Goal: Task Accomplishment & Management: Manage account settings

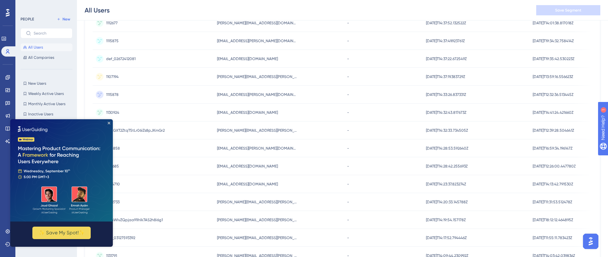
scroll to position [144, 0]
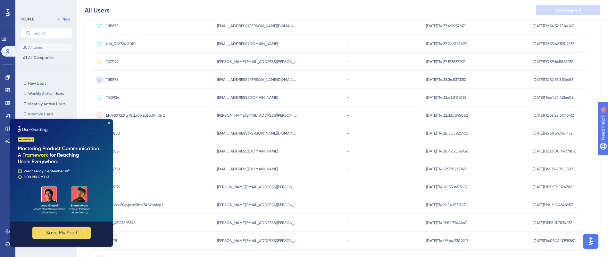
click at [107, 123] on img at bounding box center [61, 170] width 102 height 102
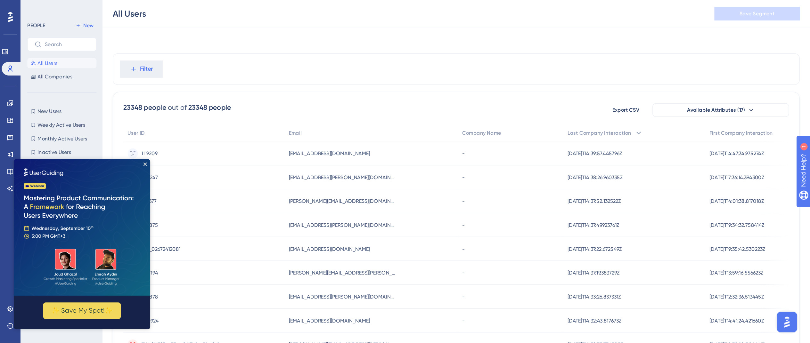
scroll to position [0, 0]
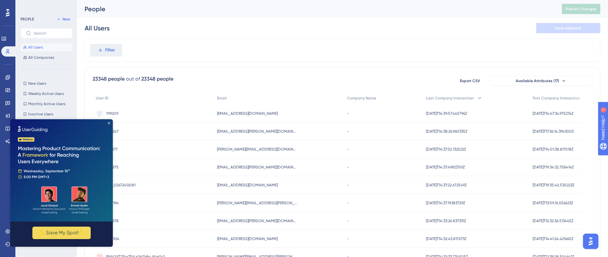
click at [109, 124] on icon "Close Preview" at bounding box center [109, 123] width 3 height 3
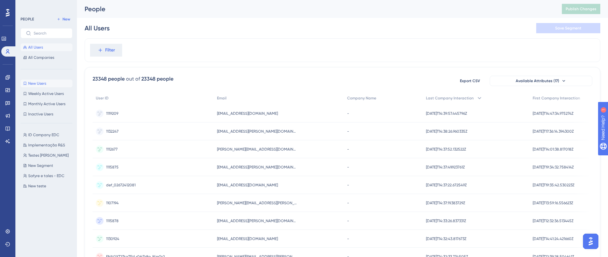
click at [48, 83] on button "New Users New Users" at bounding box center [46, 84] width 52 height 8
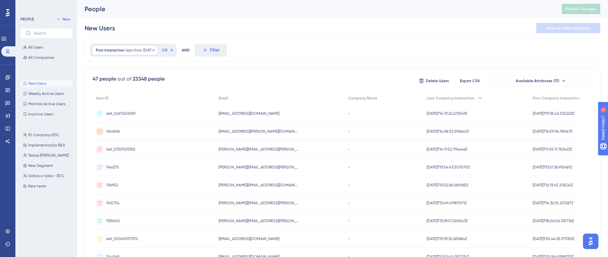
click at [137, 46] on div "First Interaction less than [DATE] [DATE] Remove" at bounding box center [125, 50] width 67 height 10
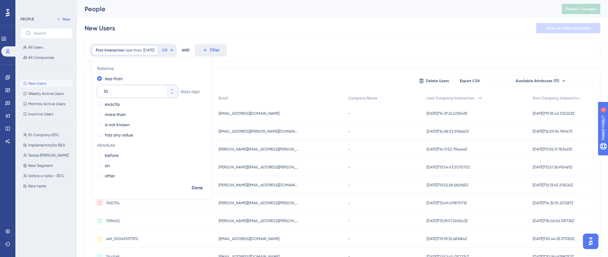
drag, startPoint x: 114, startPoint y: 94, endPoint x: 107, endPoint y: 93, distance: 6.8
click at [107, 93] on input "10" at bounding box center [133, 92] width 61 height 8
drag, startPoint x: 114, startPoint y: 90, endPoint x: 100, endPoint y: 94, distance: 14.2
click at [100, 94] on div "10" at bounding box center [131, 91] width 69 height 13
click at [110, 107] on label "exactly" at bounding box center [112, 105] width 15 height 8
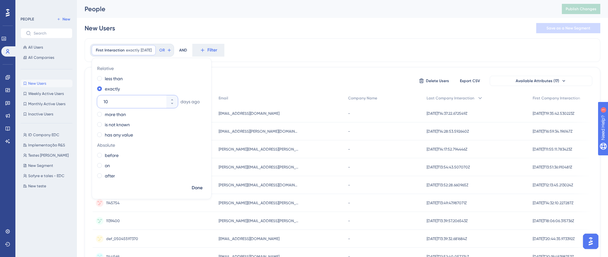
drag, startPoint x: 116, startPoint y: 102, endPoint x: 101, endPoint y: 101, distance: 14.7
click at [101, 101] on div "10" at bounding box center [131, 101] width 69 height 13
type input "2"
click at [120, 79] on label "less than" at bounding box center [114, 79] width 18 height 8
click at [194, 187] on span "Done" at bounding box center [197, 188] width 11 height 8
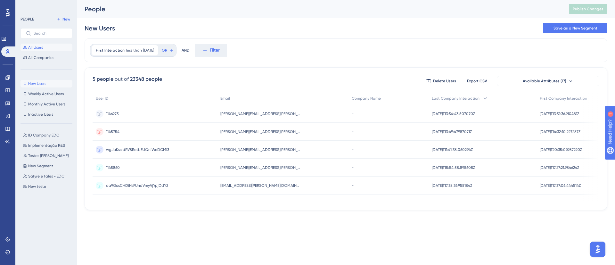
click at [42, 47] on span "All Users" at bounding box center [35, 47] width 15 height 5
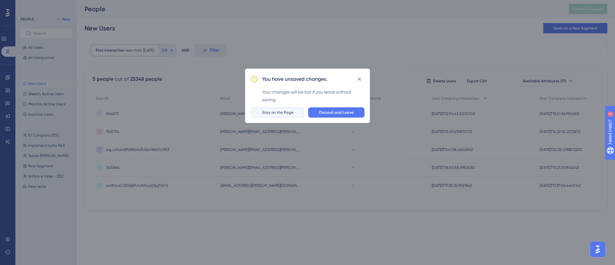
click at [291, 115] on button "Stay on the Page" at bounding box center [277, 112] width 53 height 10
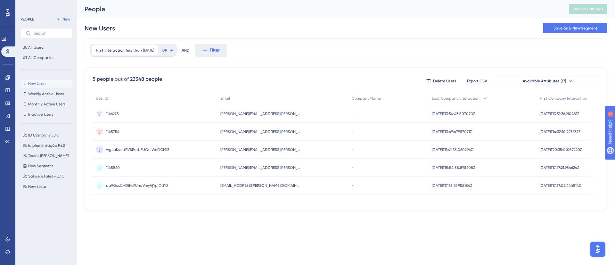
click at [47, 87] on button "New Users New Users" at bounding box center [46, 84] width 52 height 8
click at [55, 48] on button "All Users" at bounding box center [46, 48] width 52 height 8
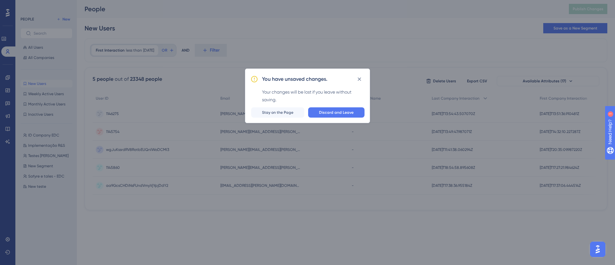
click at [322, 106] on div "You have unsaved changes. Your changes will be lost if you leave without saving…" at bounding box center [307, 96] width 125 height 54
click at [327, 114] on span "Discard and Leave" at bounding box center [336, 112] width 35 height 5
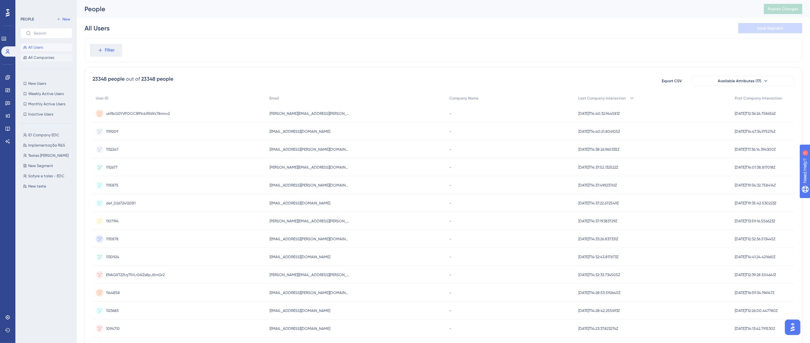
click at [57, 59] on button "All Companies" at bounding box center [46, 58] width 52 height 8
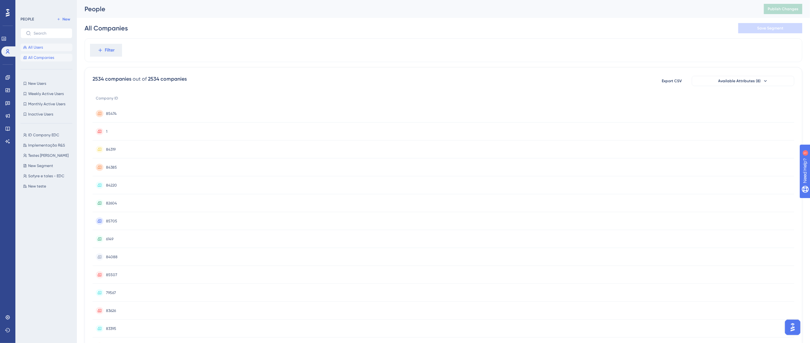
click at [52, 46] on button "All Users" at bounding box center [46, 48] width 52 height 8
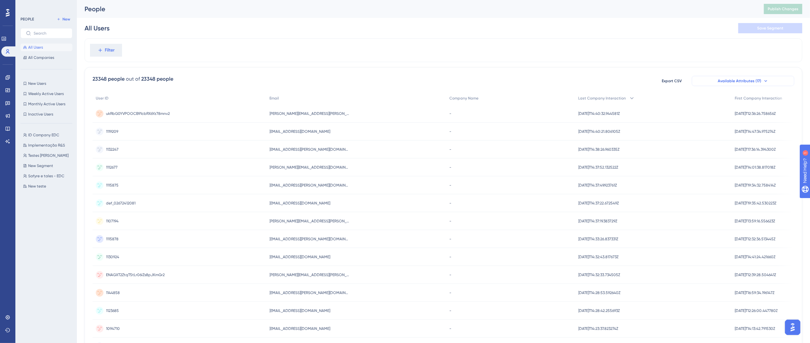
click at [615, 85] on button "Available Attributes (17)" at bounding box center [743, 81] width 102 height 10
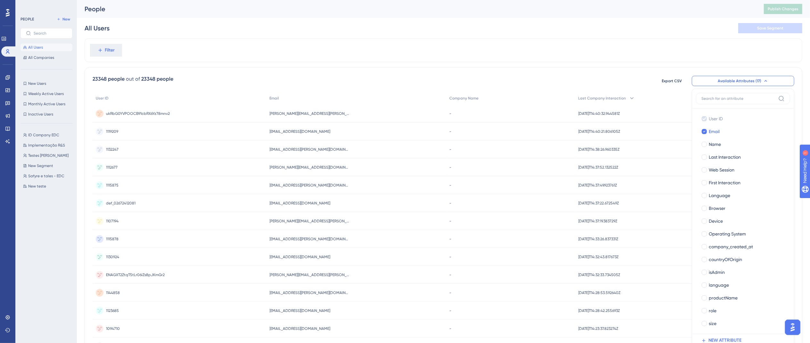
scroll to position [45, 0]
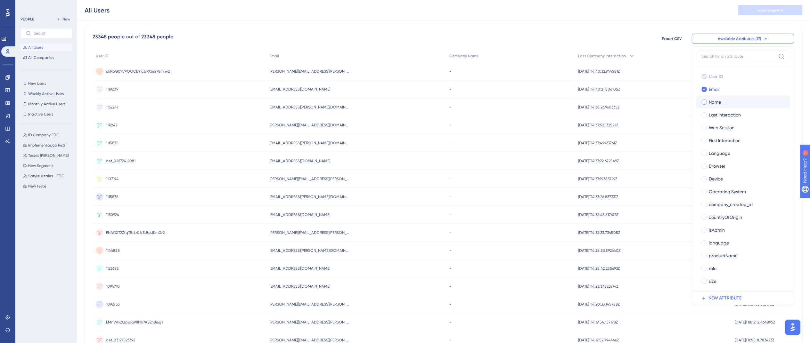
click at [615, 101] on div "Name" at bounding box center [747, 102] width 76 height 8
checkbox input "true"
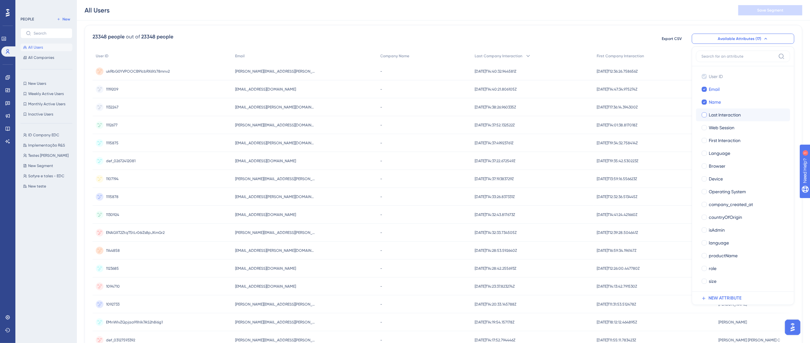
drag, startPoint x: 732, startPoint y: 118, endPoint x: 744, endPoint y: 123, distance: 12.6
click at [615, 118] on span "Last Interaction" at bounding box center [725, 115] width 32 height 8
checkbox input "true"
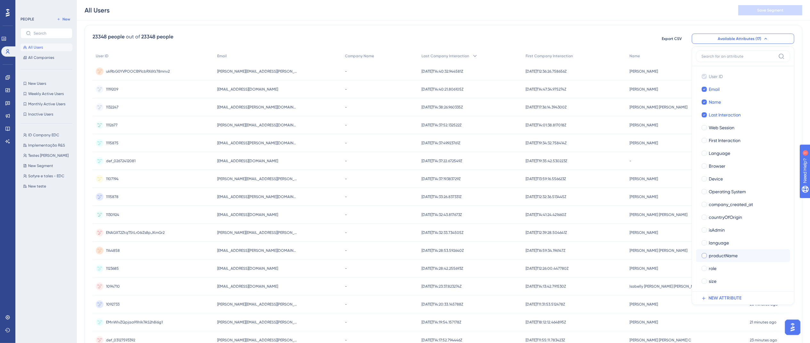
click at [615, 250] on label "productName productName" at bounding box center [743, 255] width 94 height 13
click at [615, 256] on input "productName" at bounding box center [704, 256] width 0 height 0
checkbox input "false"
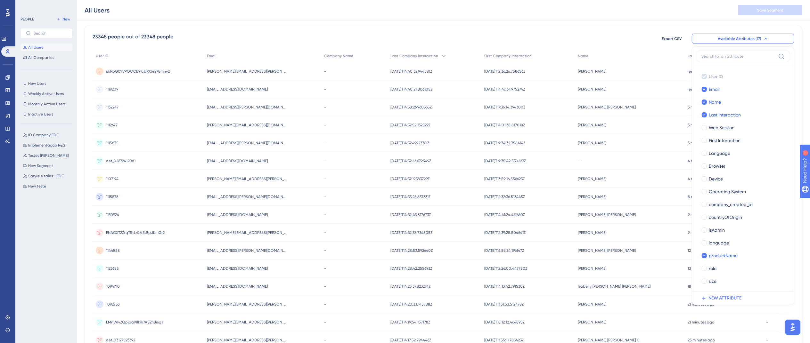
click at [615, 9] on div "All Users Save Segment" at bounding box center [443, 10] width 733 height 20
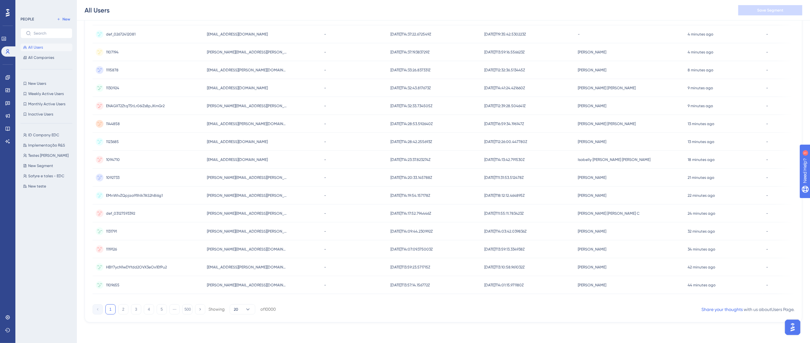
scroll to position [174, 0]
click at [156, 265] on div "1 2 3 4 5 ⋯ 500 Showing 20 of 10000" at bounding box center [184, 310] width 183 height 10
click at [159, 265] on button "5" at bounding box center [162, 310] width 10 height 10
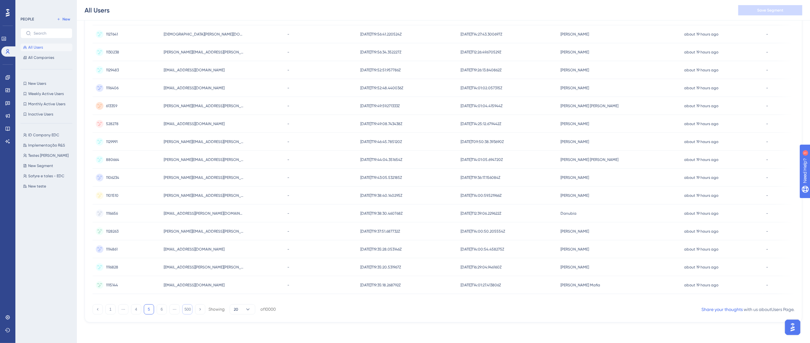
click at [184, 265] on button "500" at bounding box center [187, 310] width 10 height 10
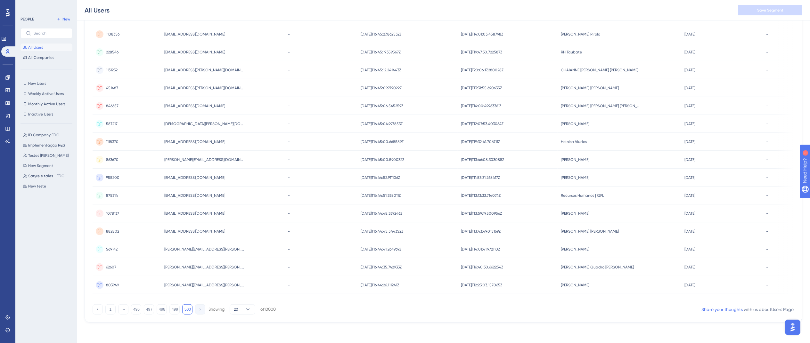
click at [168, 265] on div "1 ⋯ 496 497 498 499 500 Showing 20 of 10000" at bounding box center [184, 310] width 183 height 10
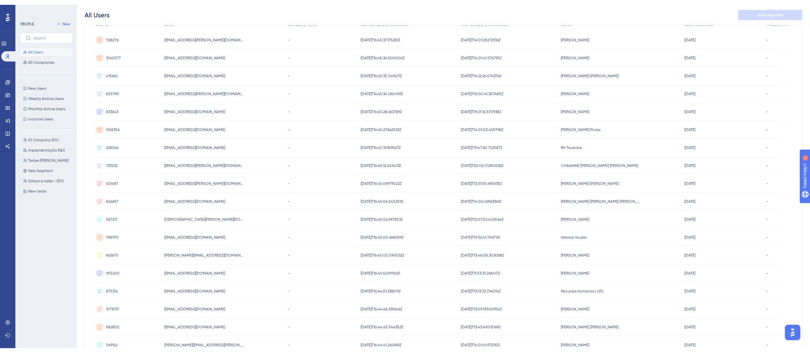
scroll to position [0, 0]
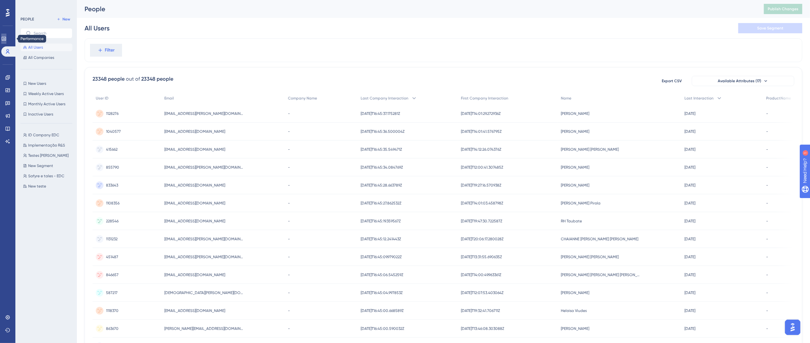
click at [6, 38] on icon at bounding box center [3, 38] width 5 height 5
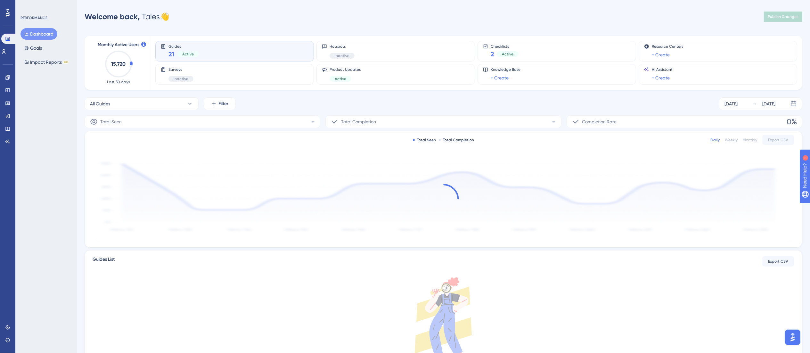
click at [131, 63] on circle at bounding box center [119, 64] width 26 height 26
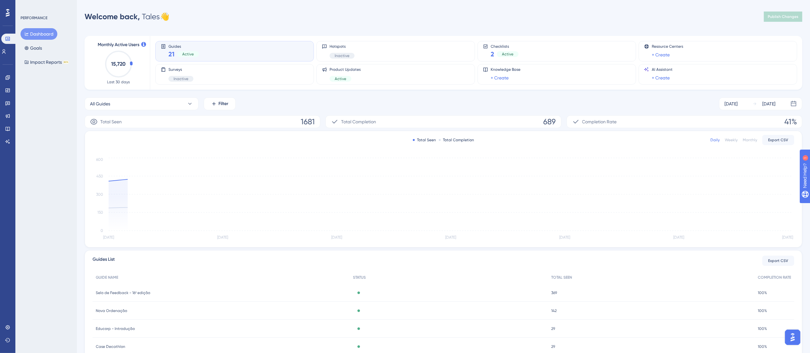
click at [125, 65] on text "15,720" at bounding box center [118, 64] width 14 height 6
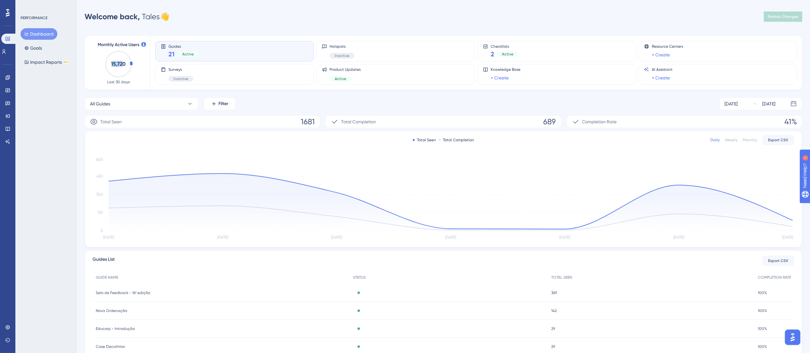
drag, startPoint x: 123, startPoint y: 65, endPoint x: 110, endPoint y: 65, distance: 13.8
click at [110, 65] on icon "15,720" at bounding box center [118, 64] width 28 height 28
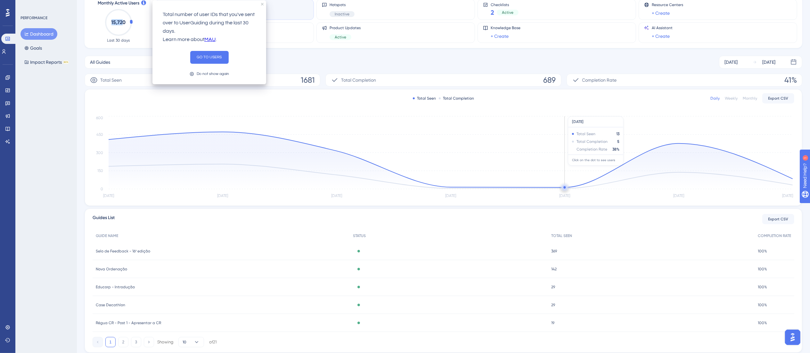
scroll to position [61, 0]
